Goal: Task Accomplishment & Management: Use online tool/utility

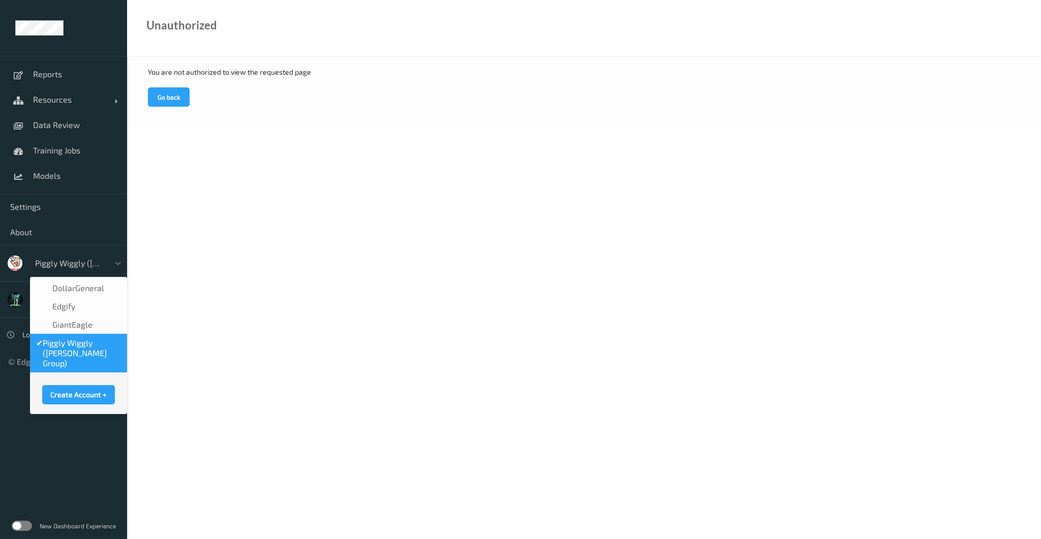
click at [59, 260] on div at bounding box center [69, 263] width 69 height 12
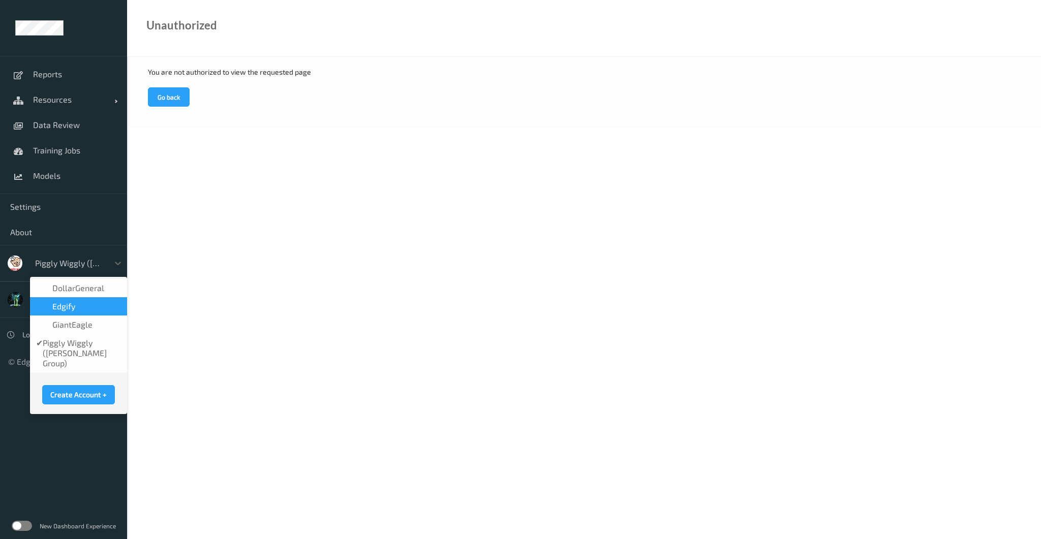
click at [69, 297] on div "edgify" at bounding box center [78, 306] width 97 height 18
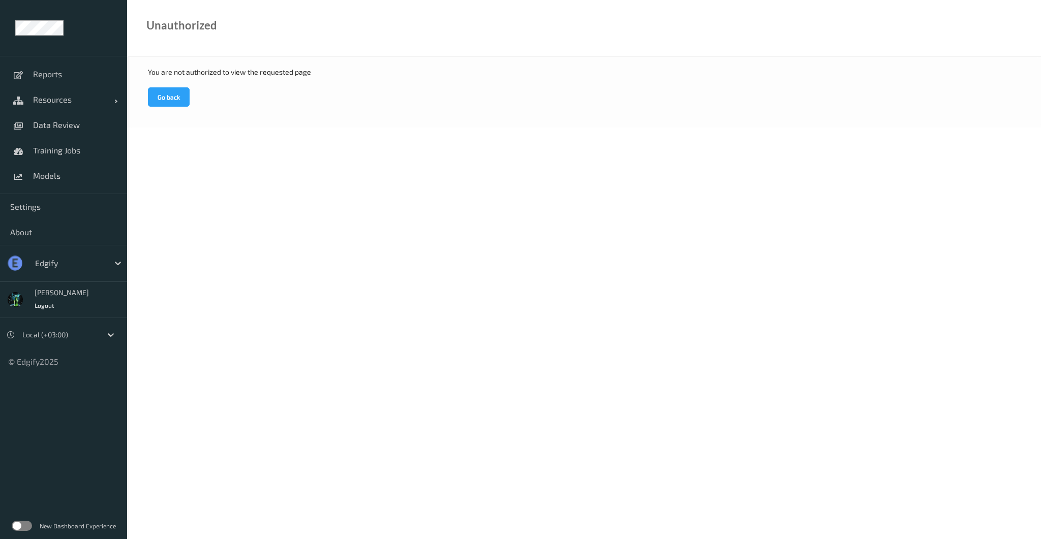
click at [53, 264] on div at bounding box center [69, 263] width 69 height 12
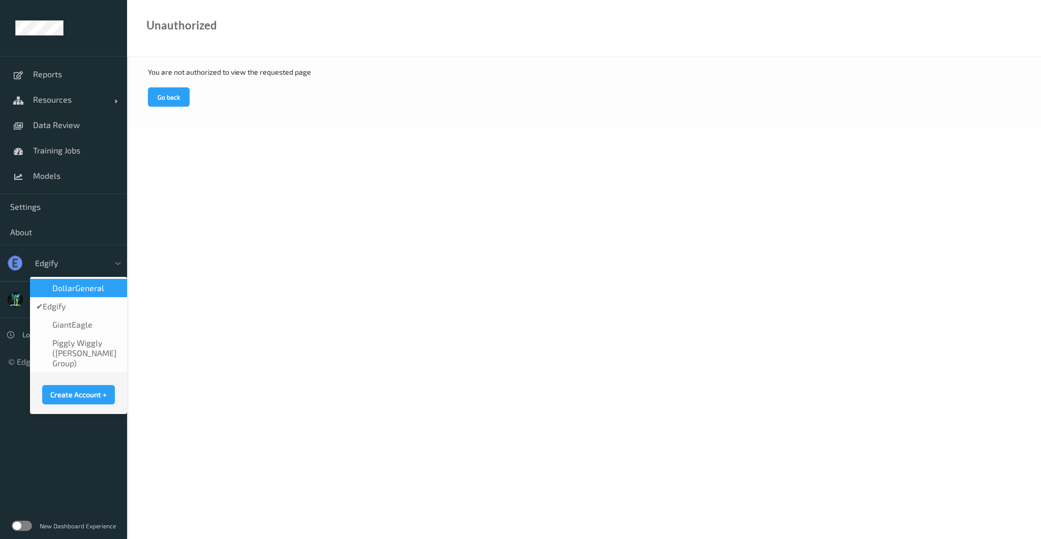
click at [61, 285] on span "DollarGeneral" at bounding box center [78, 288] width 52 height 10
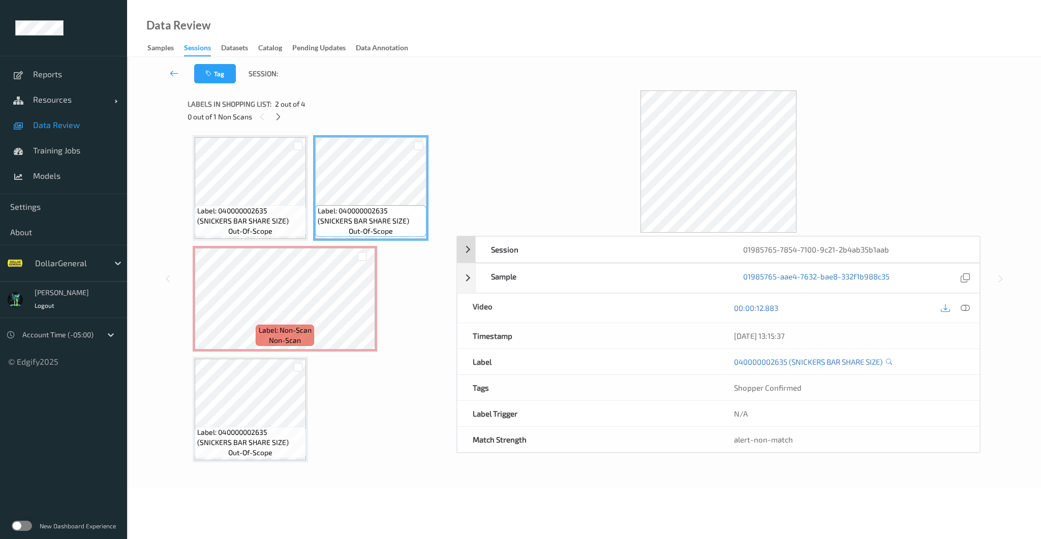
click at [471, 250] on div "Session 01985765-7854-7100-9c21-2b4ab35b1aab" at bounding box center [718, 249] width 523 height 26
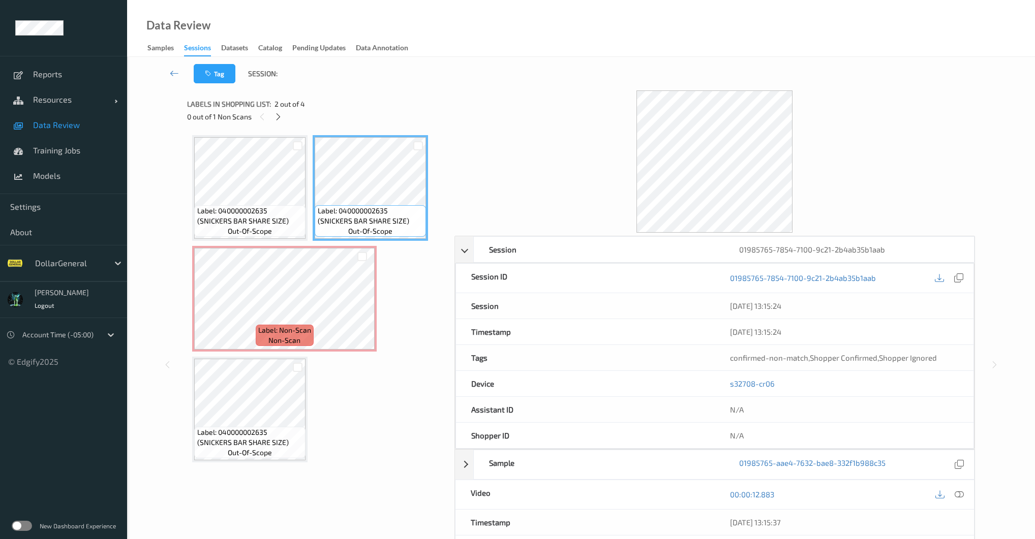
click at [24, 527] on label at bounding box center [22, 526] width 20 height 10
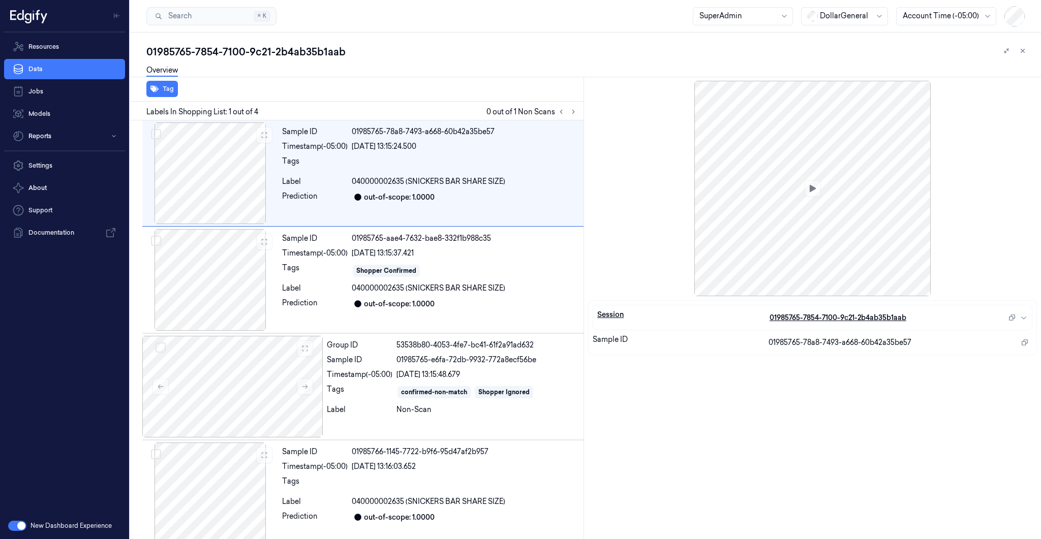
click at [621, 311] on div "Session" at bounding box center [683, 317] width 172 height 16
click at [24, 529] on button "button" at bounding box center [17, 526] width 18 height 10
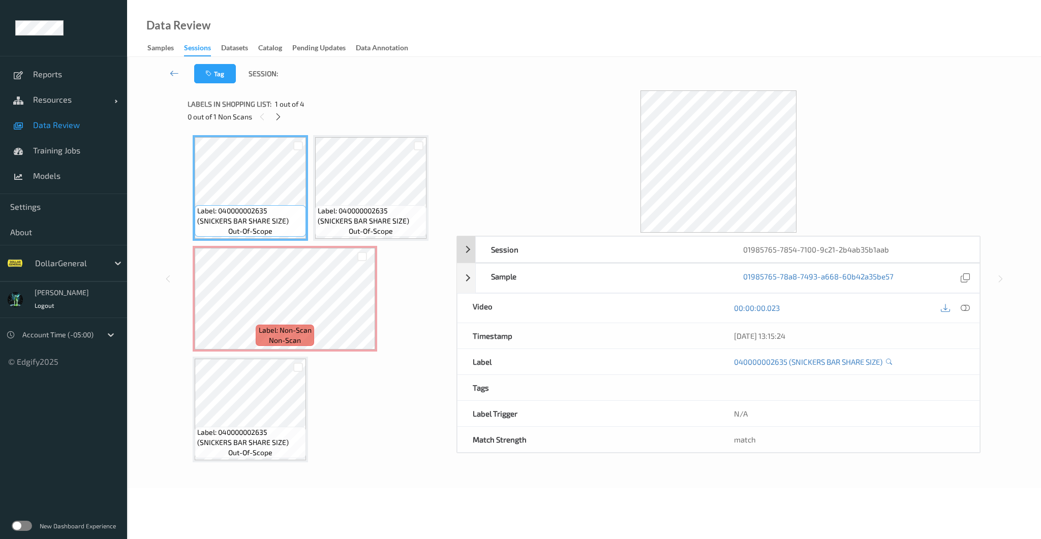
click at [553, 248] on div "Session" at bounding box center [602, 249] width 252 height 25
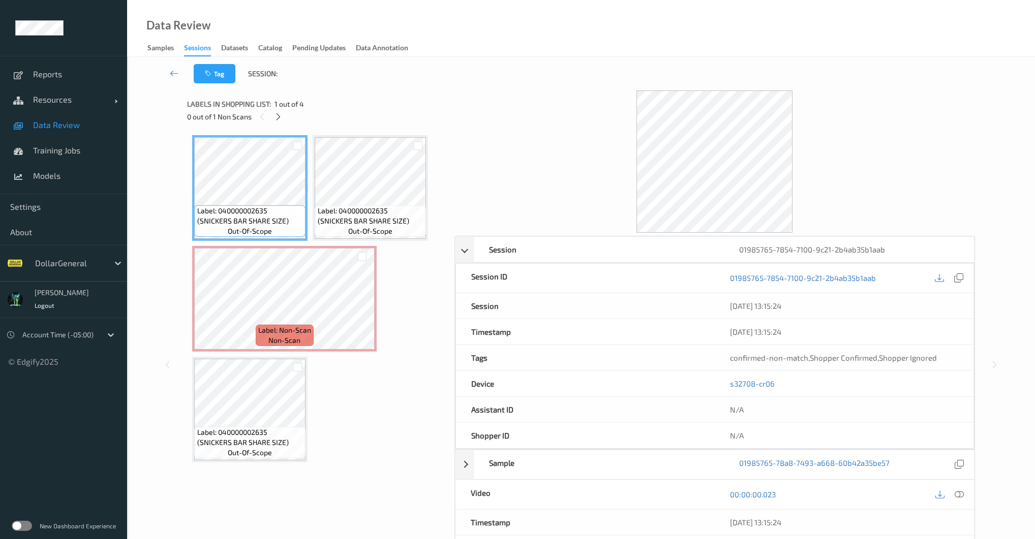
click at [744, 384] on link "s32708-cr06" at bounding box center [752, 383] width 45 height 9
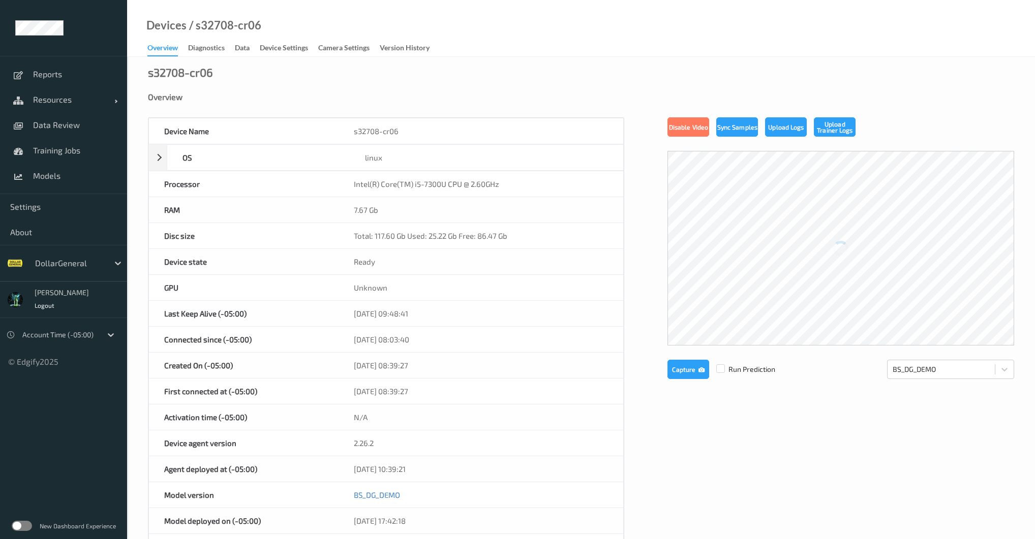
click at [19, 528] on label at bounding box center [22, 526] width 20 height 10
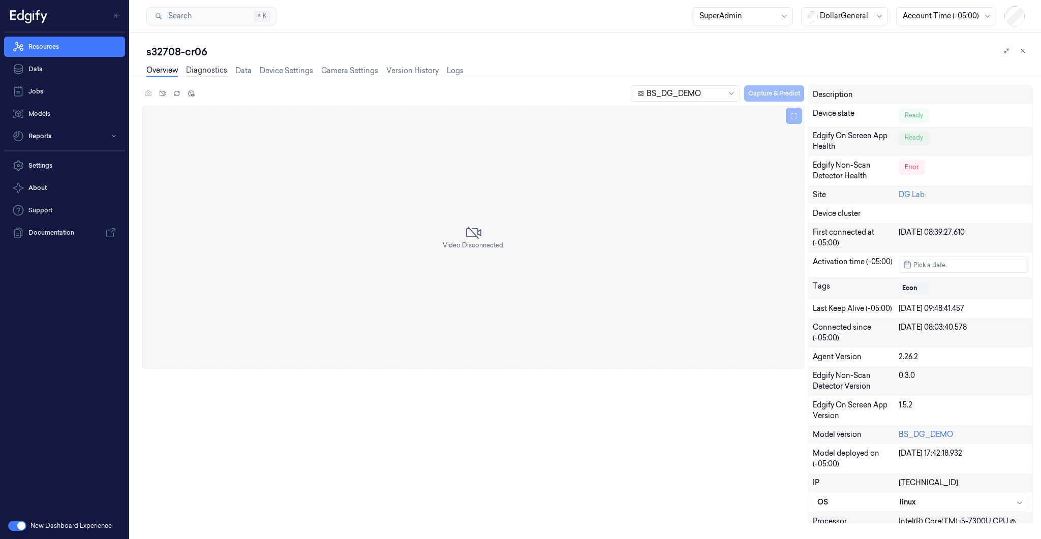
click at [215, 75] on link "Diagnostics" at bounding box center [206, 71] width 41 height 12
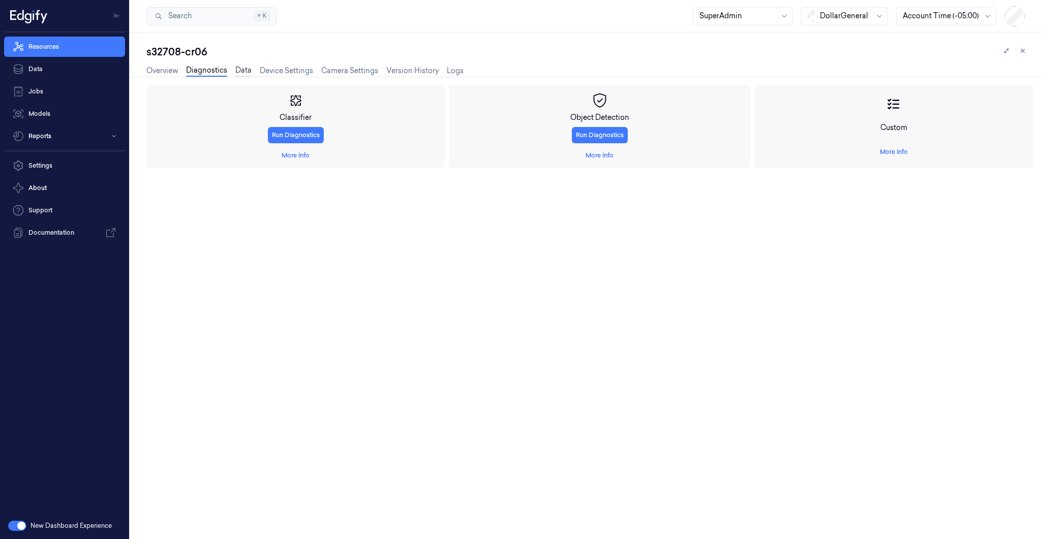
click at [240, 71] on link "Data" at bounding box center [243, 71] width 16 height 12
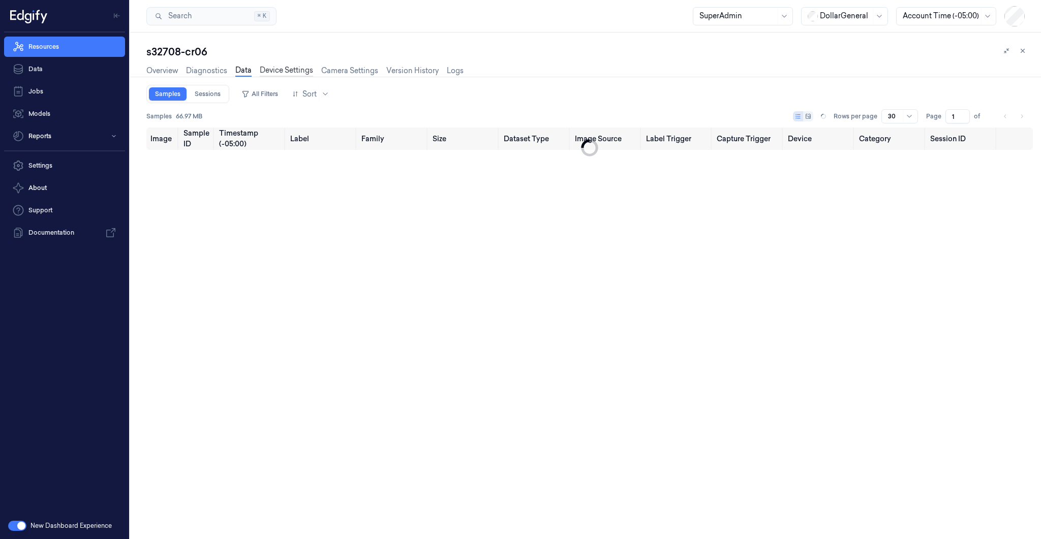
click at [276, 72] on link "Device Settings" at bounding box center [286, 71] width 53 height 12
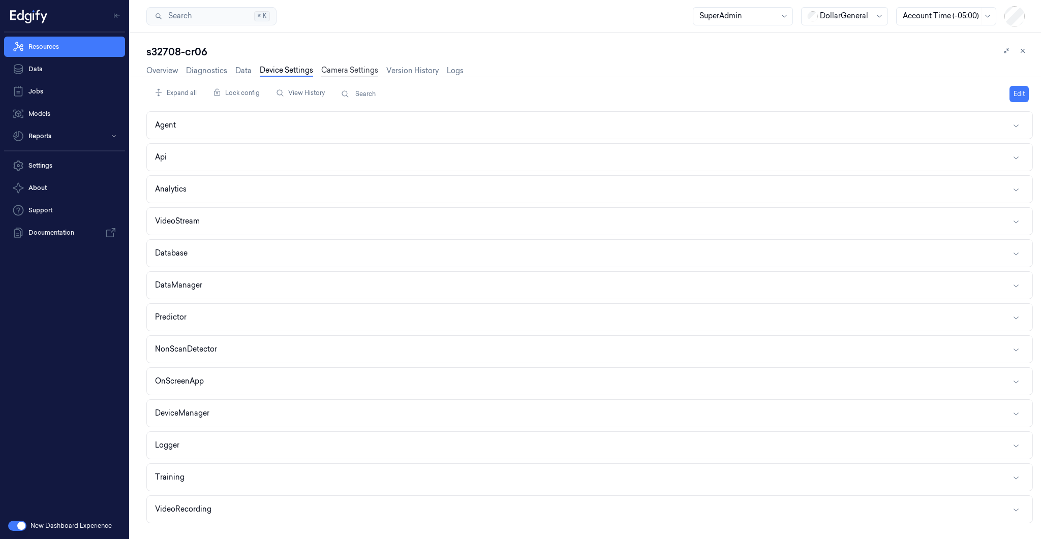
click at [340, 69] on link "Camera Settings" at bounding box center [349, 71] width 57 height 12
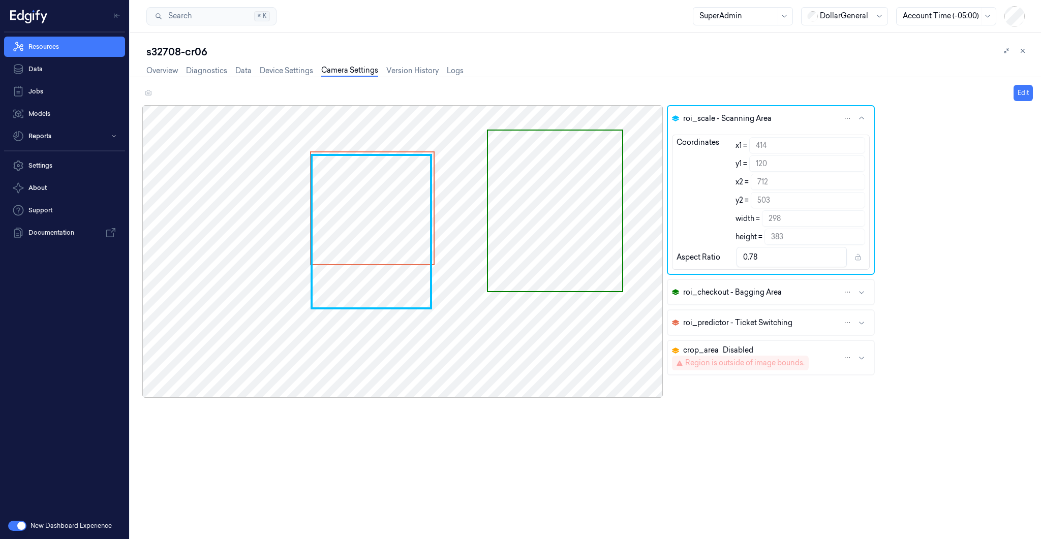
click at [859, 324] on icon "button" at bounding box center [861, 323] width 8 height 8
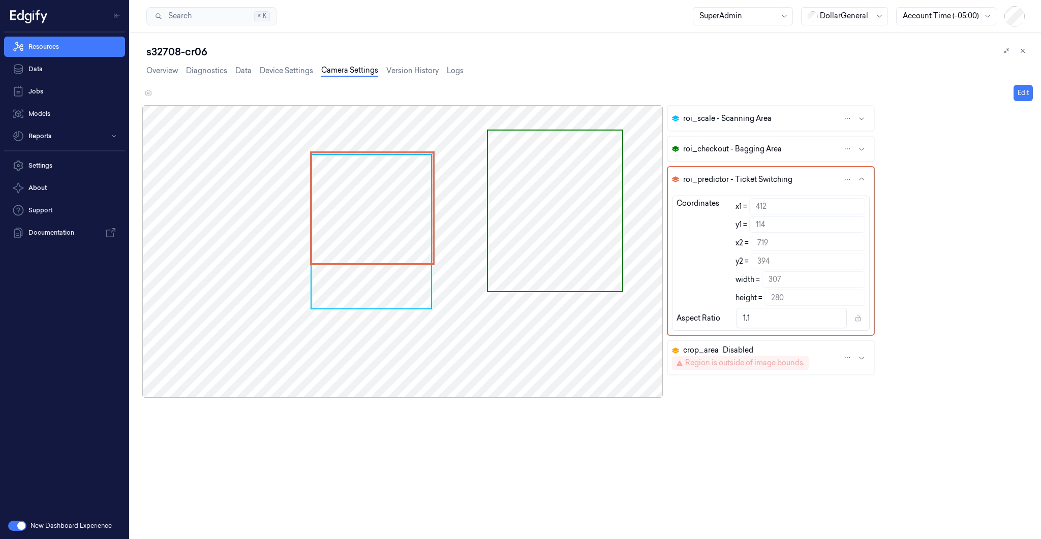
click at [859, 324] on div "1.1" at bounding box center [800, 318] width 129 height 20
click at [952, 296] on div "Camera Disconnected roi_scale - Scanning Area roi_checkout - Bagging Area roi_p…" at bounding box center [591, 315] width 898 height 421
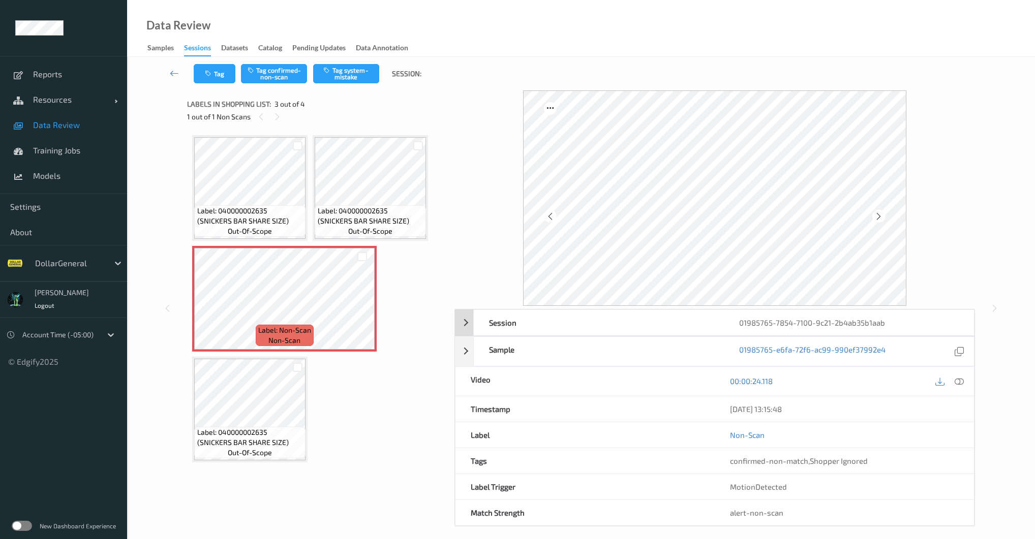
click at [464, 318] on div "Session 01985765-7854-7100-9c21-2b4ab35b1aab" at bounding box center [714, 322] width 519 height 26
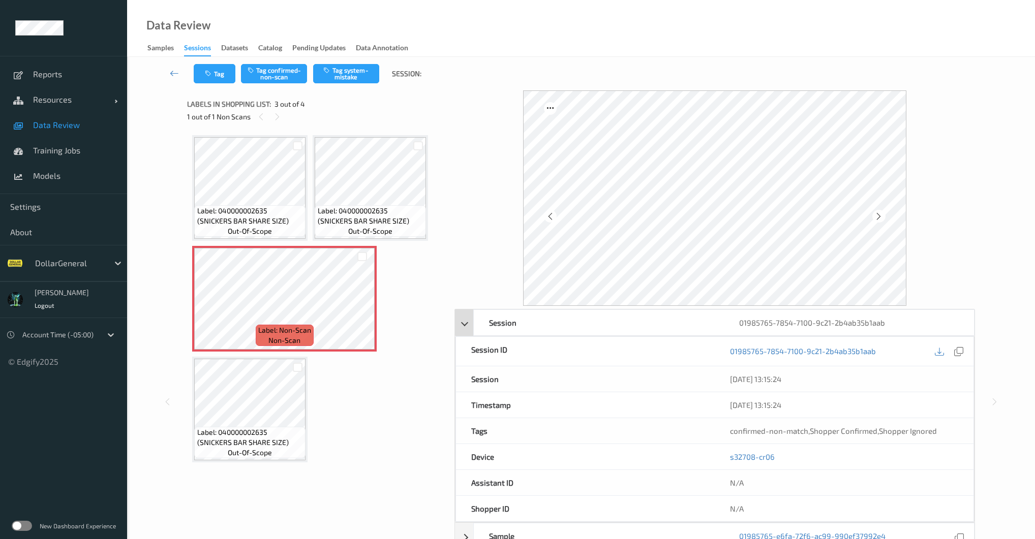
click at [464, 318] on div "Session 01985765-7854-7100-9c21-2b4ab35b1aab" at bounding box center [714, 322] width 519 height 26
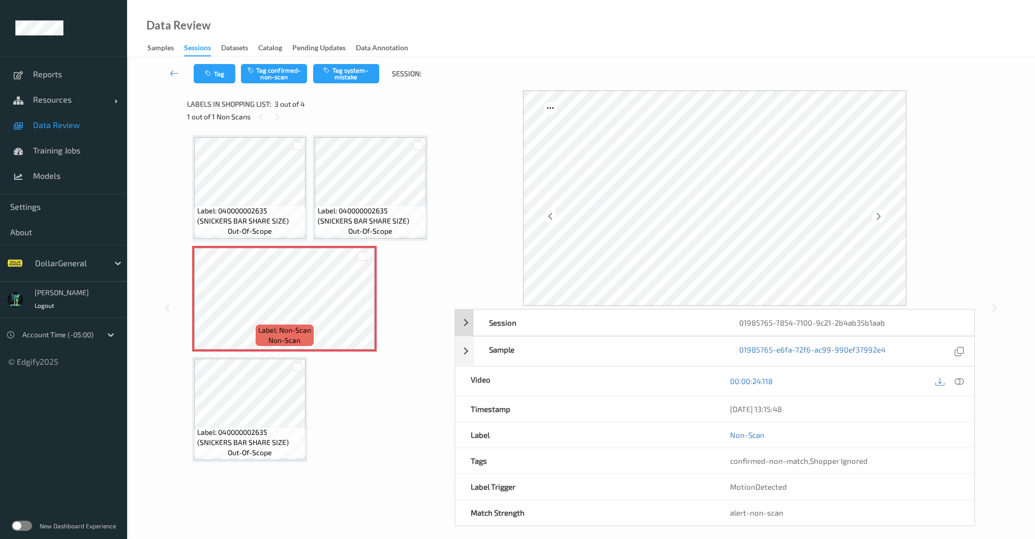
click at [463, 319] on div "Session 01985765-7854-7100-9c21-2b4ab35b1aab" at bounding box center [714, 322] width 519 height 26
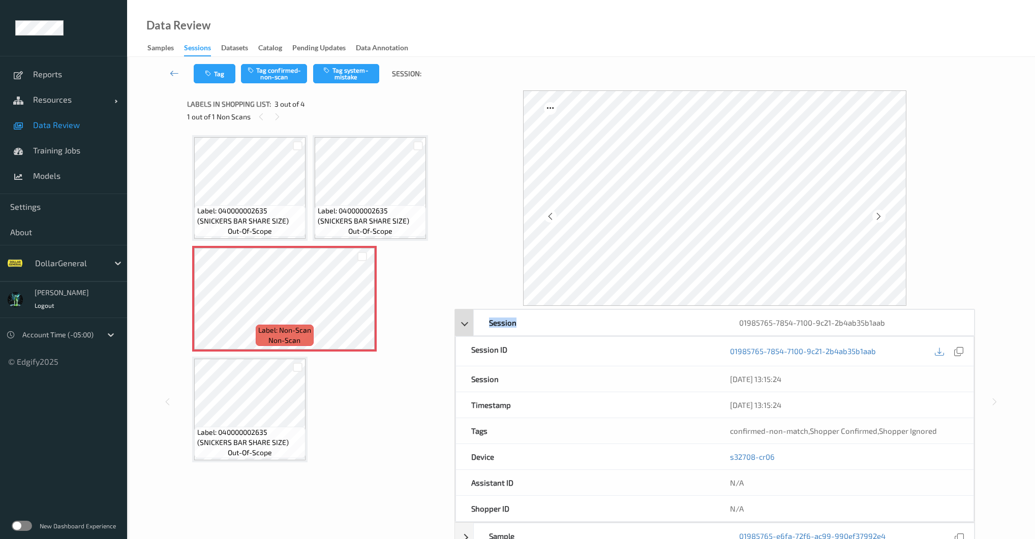
click at [463, 319] on div "Session 01985765-7854-7100-9c21-2b4ab35b1aab" at bounding box center [714, 322] width 519 height 26
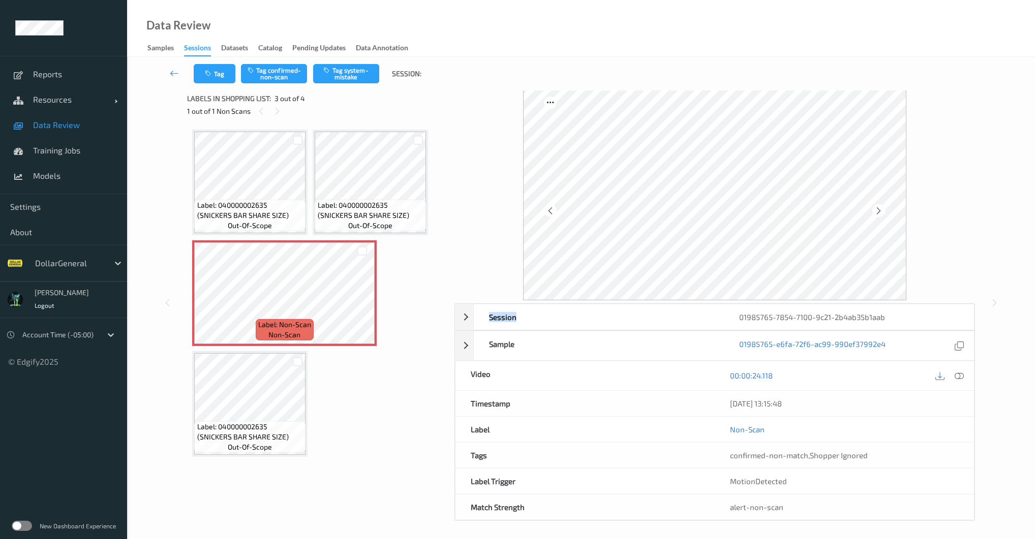
scroll to position [7, 0]
click at [461, 316] on div "Session 01985765-7854-7100-9c21-2b4ab35b1aab" at bounding box center [714, 316] width 519 height 26
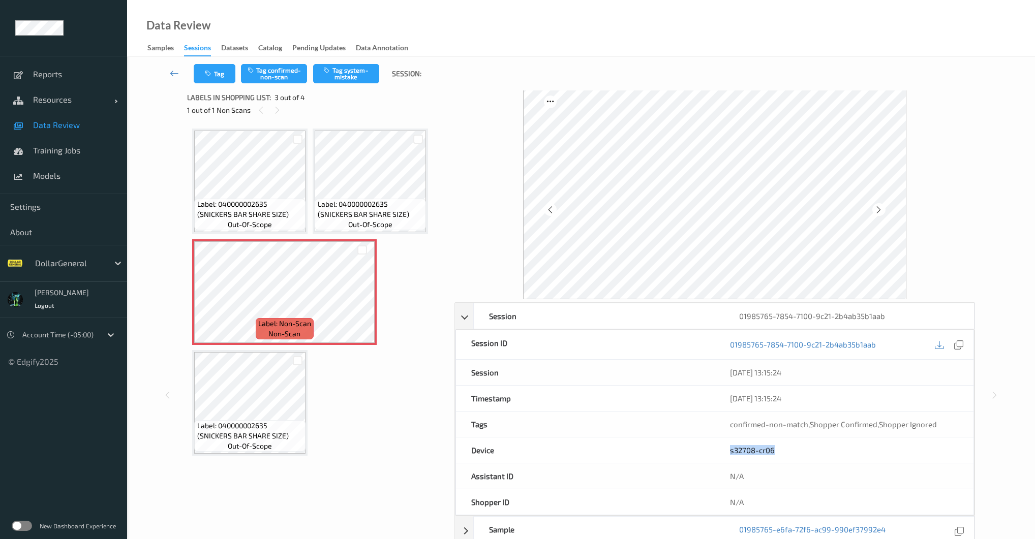
drag, startPoint x: 760, startPoint y: 455, endPoint x: 717, endPoint y: 453, distance: 43.2
click at [717, 453] on div "s32708-cr06" at bounding box center [844, 450] width 259 height 25
copy link "s32708-cr06"
